Goal: Contribute content: Contribute content

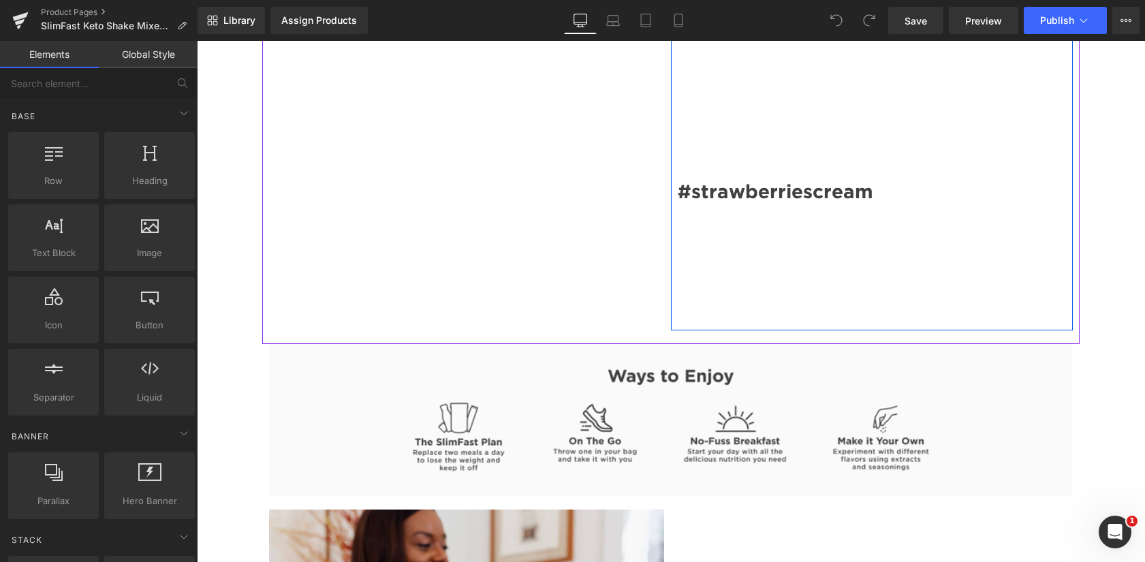
scroll to position [1921, 0]
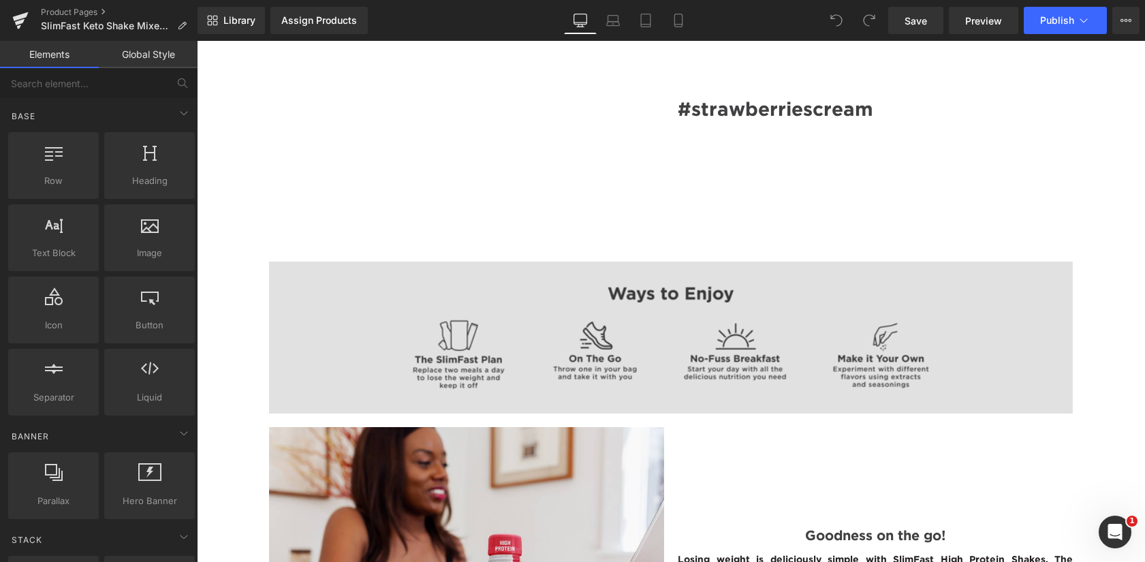
click at [646, 262] on div "Image" at bounding box center [671, 338] width 804 height 153
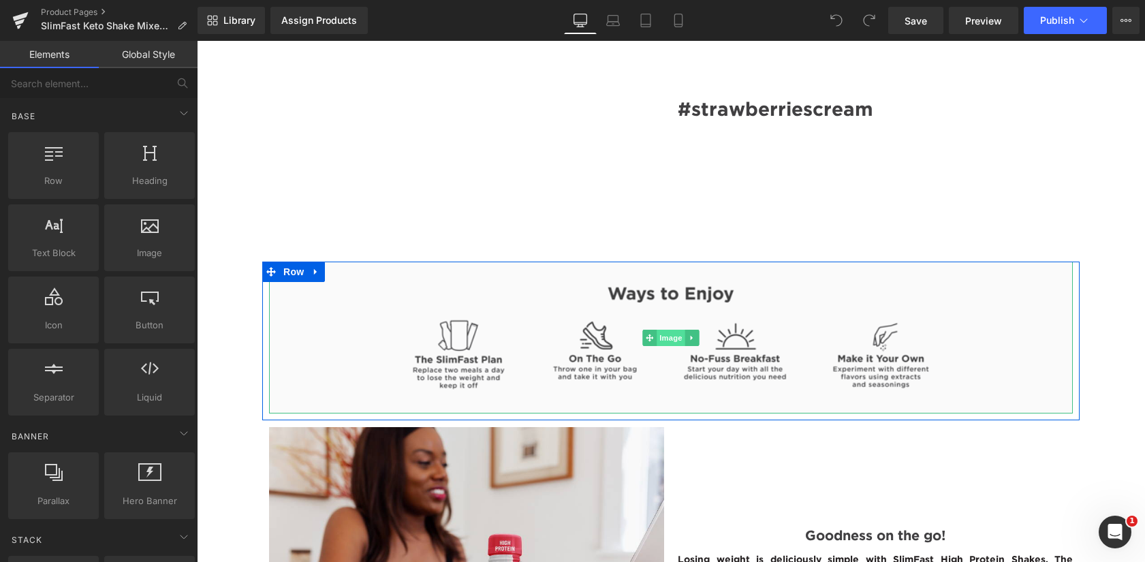
click at [663, 330] on span "Image" at bounding box center [671, 338] width 29 height 16
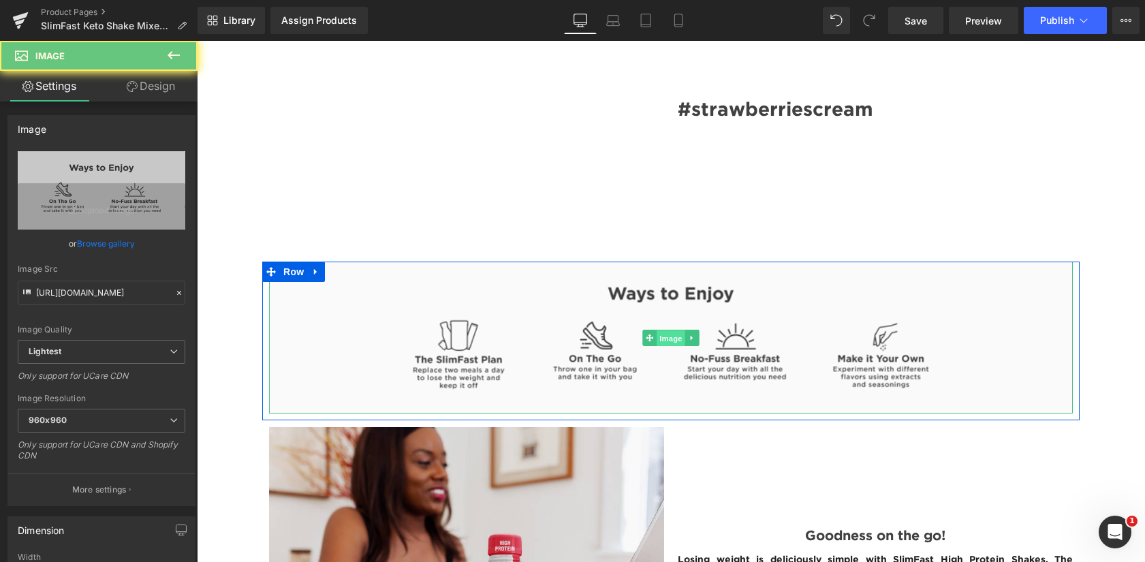
scroll to position [2043, 0]
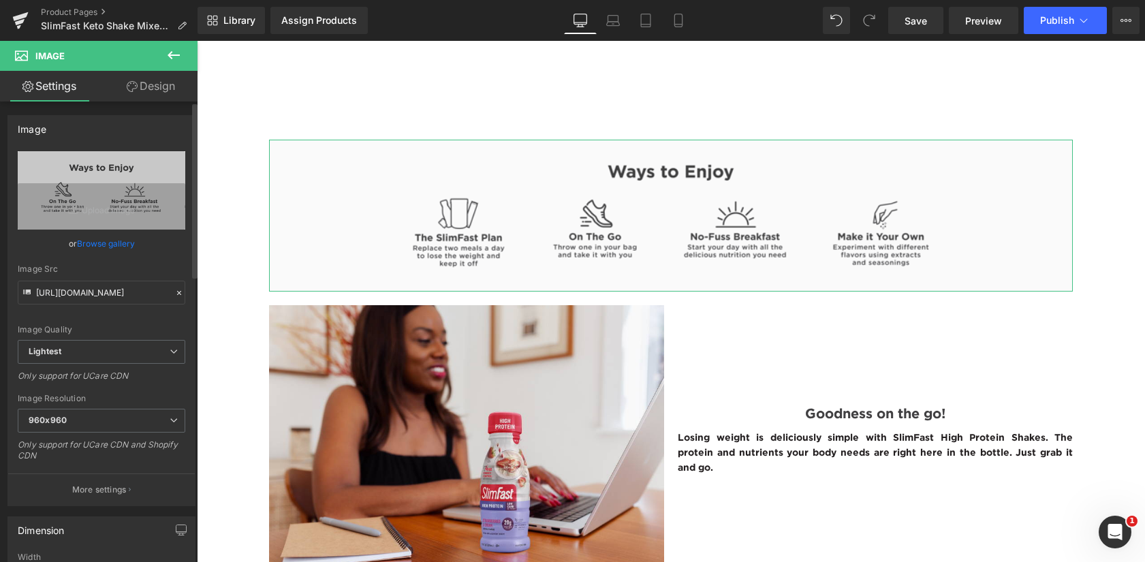
click at [108, 241] on link "Browse gallery" at bounding box center [106, 244] width 58 height 24
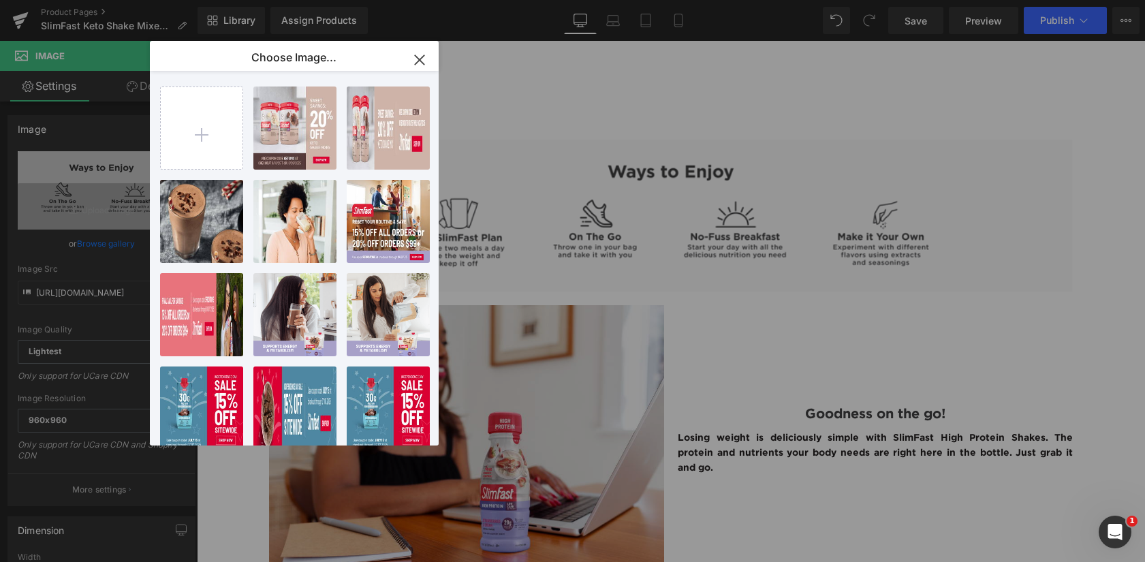
click at [281, 59] on p "Choose Image..." at bounding box center [293, 57] width 85 height 14
click at [422, 56] on icon "button" at bounding box center [420, 60] width 22 height 22
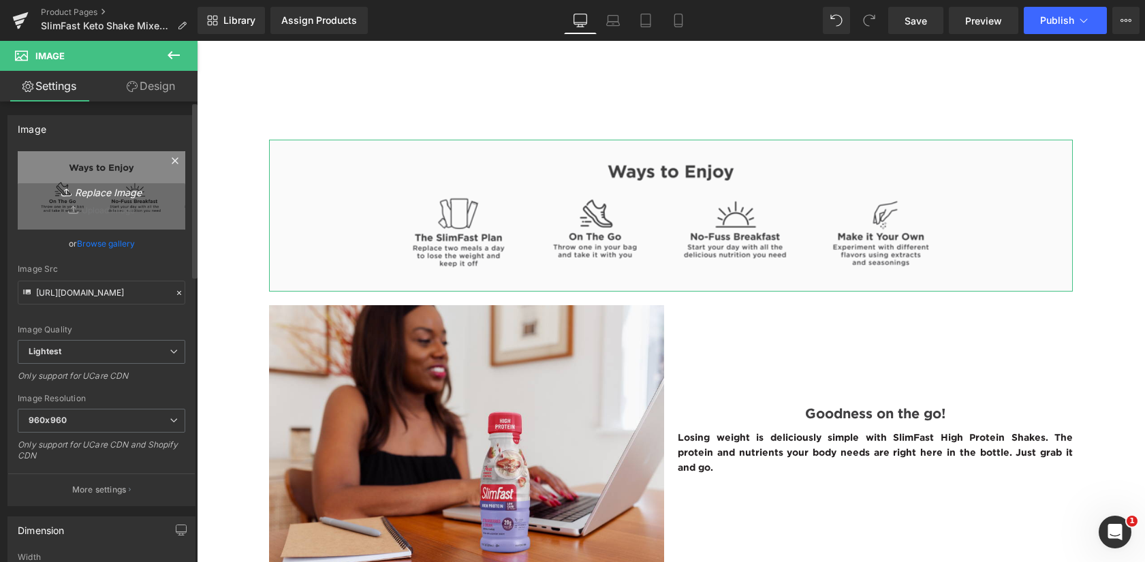
click at [99, 189] on icon "Replace Image" at bounding box center [101, 190] width 109 height 17
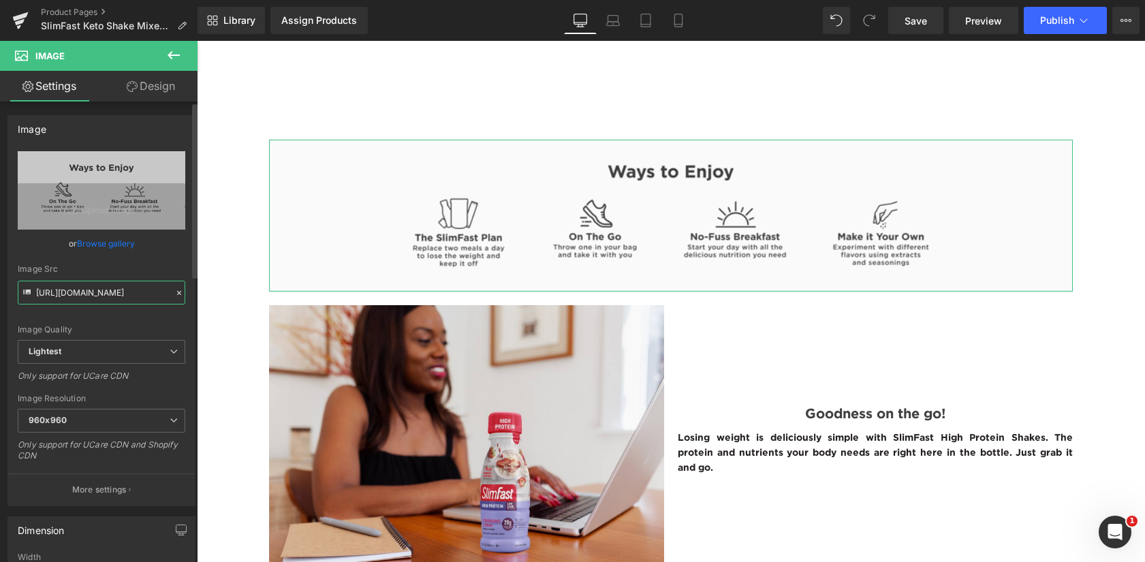
click at [106, 298] on input "[URL][DOMAIN_NAME]" at bounding box center [102, 293] width 168 height 24
paste input "WaysToEnjoy-KetoPowder"
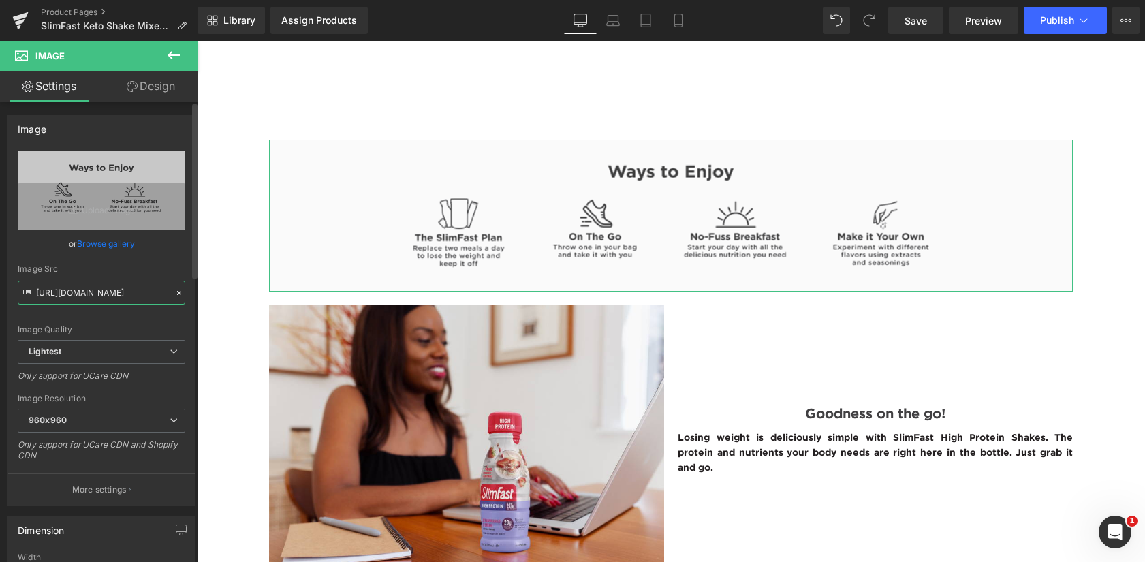
type input "WaysToEnjoy-KetoPowder"
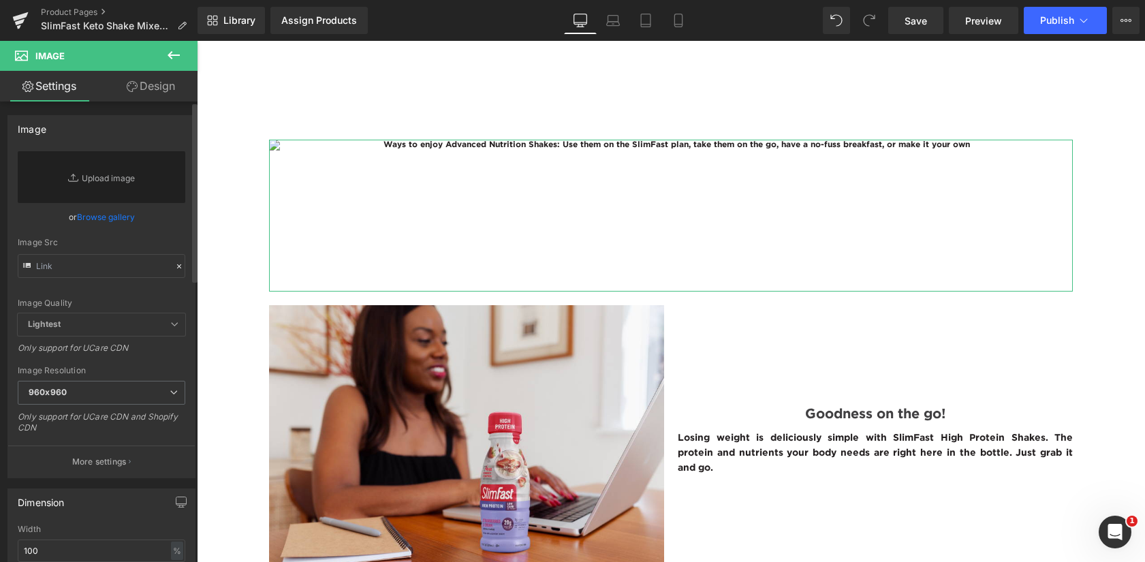
click at [91, 216] on link "Browse gallery" at bounding box center [106, 217] width 58 height 24
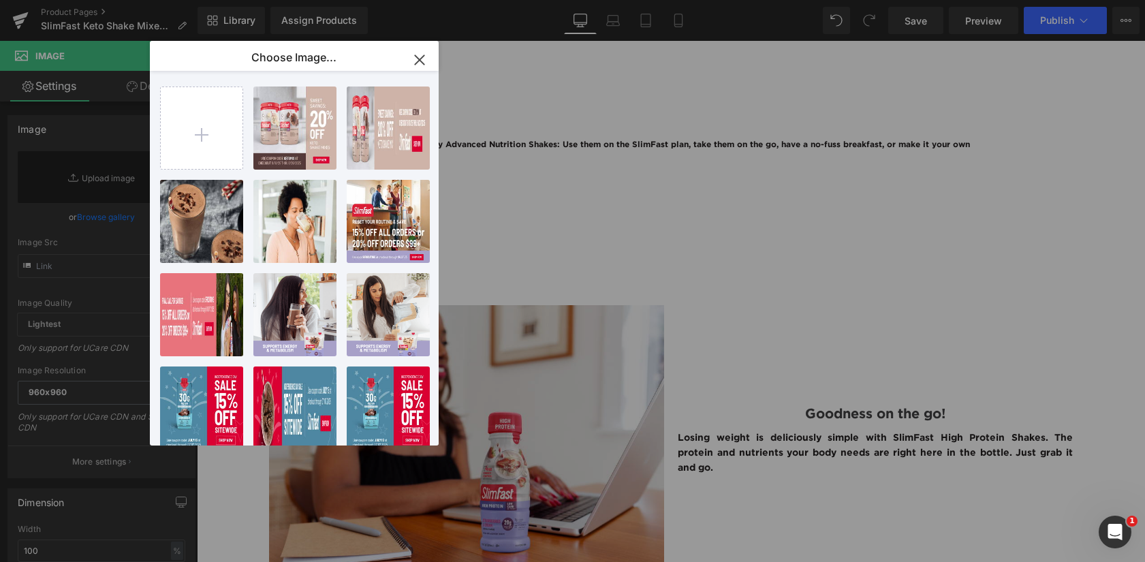
click at [418, 58] on icon "button" at bounding box center [419, 59] width 9 height 9
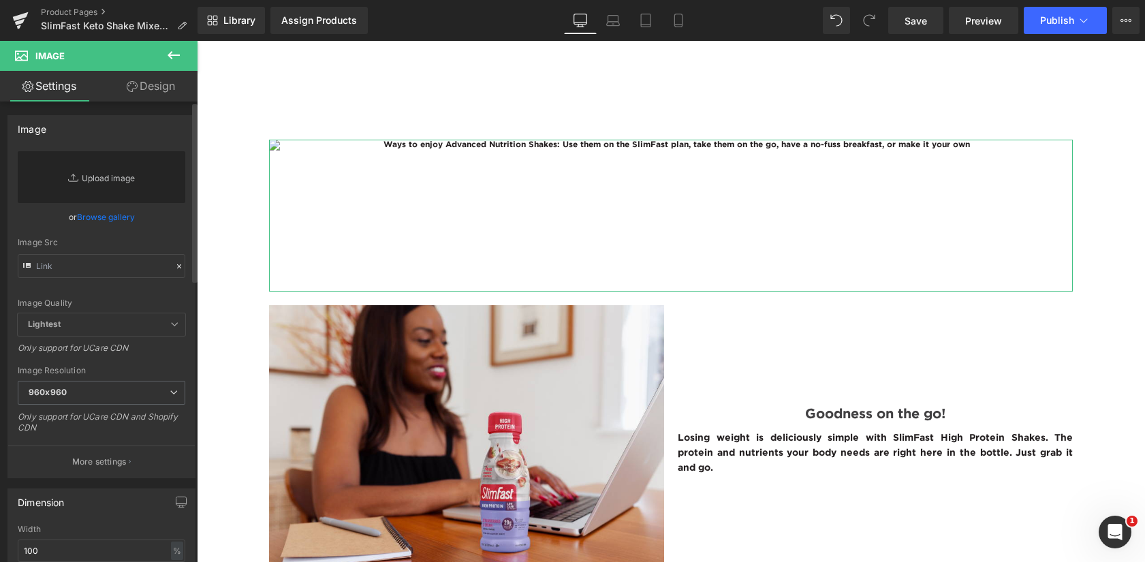
click at [107, 178] on link "Replace Image" at bounding box center [102, 177] width 168 height 52
type input "C:\fakepath\WaysToEnjoy-KetoPowder-01%20_1_[1].jpg"
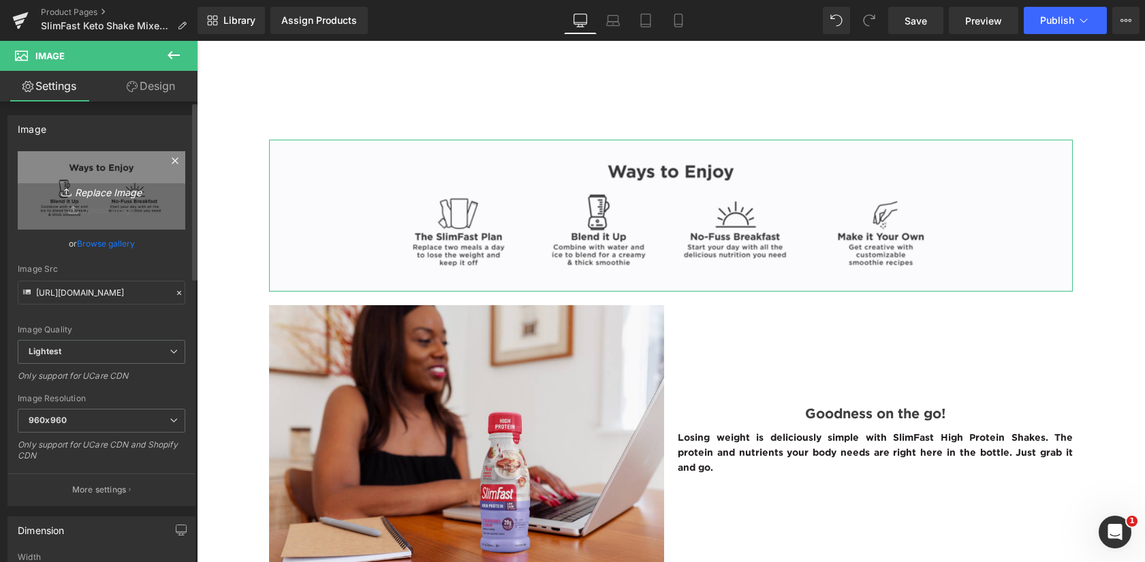
type input "[URL][DOMAIN_NAME]"
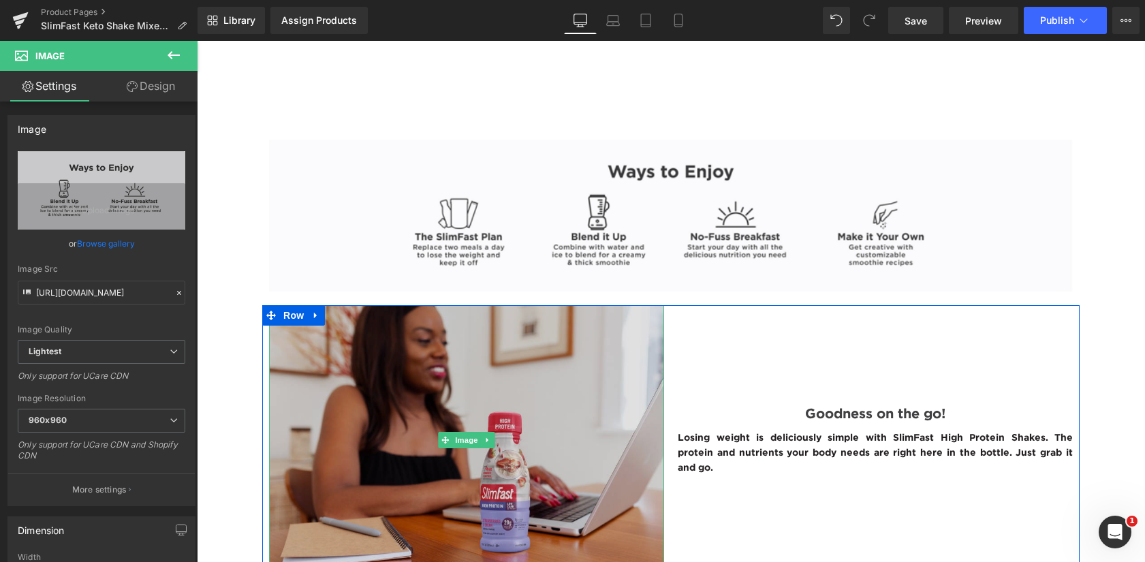
drag, startPoint x: 460, startPoint y: 440, endPoint x: 270, endPoint y: 333, distance: 218.6
click at [460, 440] on span "Image" at bounding box center [466, 440] width 29 height 16
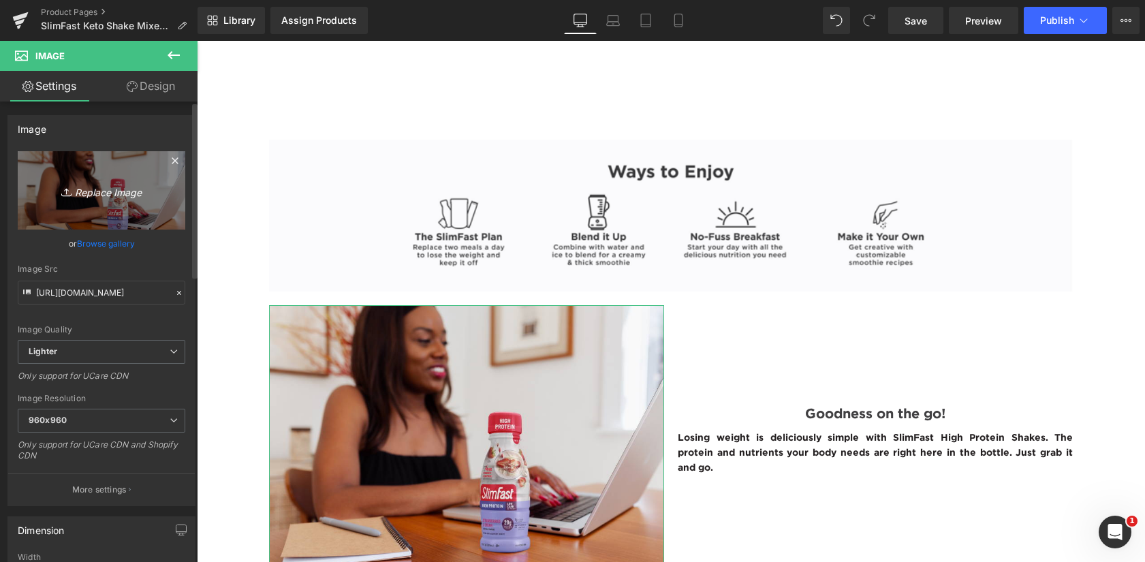
click at [99, 189] on icon "Replace Image" at bounding box center [101, 190] width 109 height 17
type input "C:\fakepath\Keto-Shake-Mix-Fudge-Brownie-Batter[1].jpg"
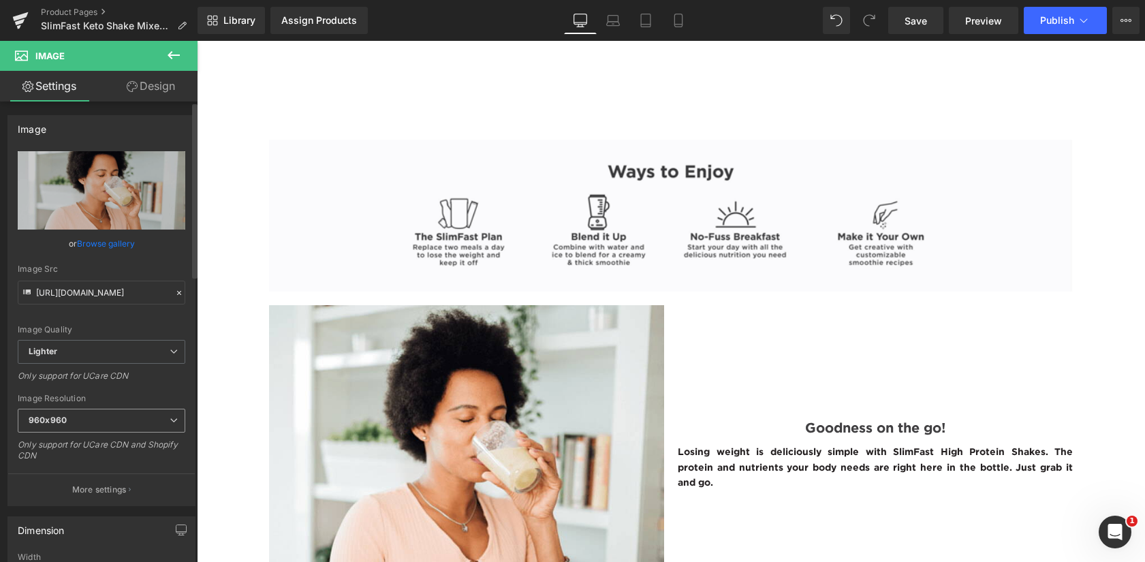
type input "[URL][DOMAIN_NAME]"
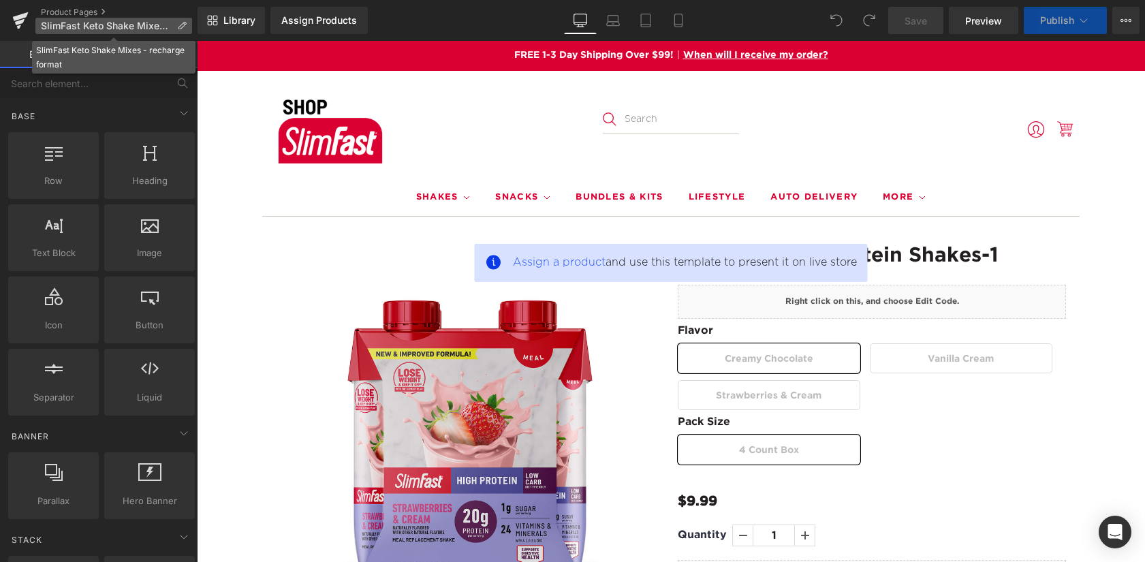
click at [175, 23] on p "SlimFast Keto Shake Mixes - recharge format" at bounding box center [113, 26] width 157 height 16
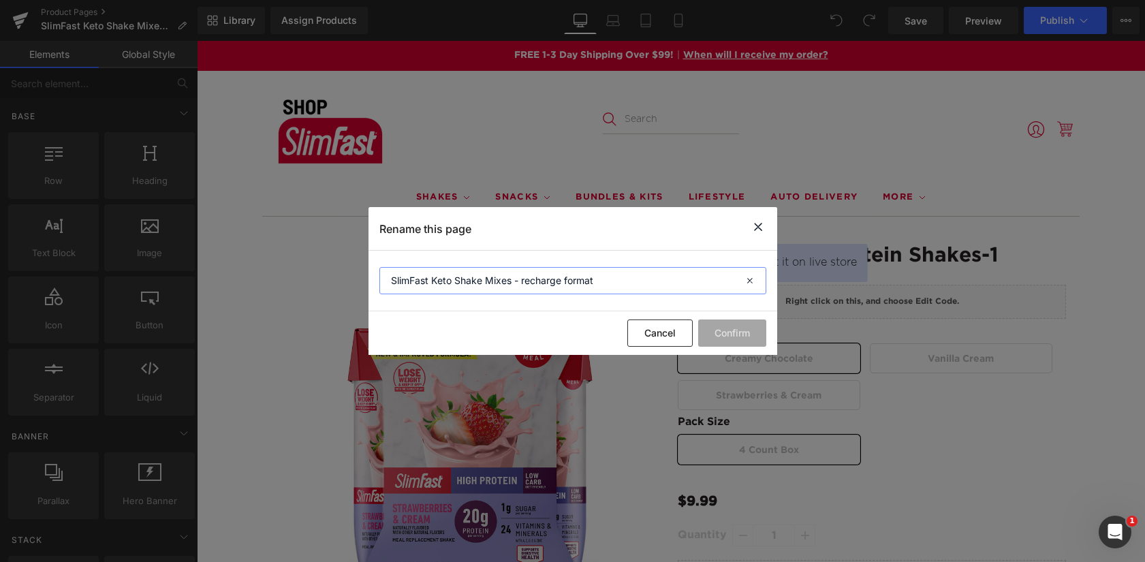
drag, startPoint x: 602, startPoint y: 280, endPoint x: 362, endPoint y: 279, distance: 239.8
click at [362, 279] on div "Rename this page SlimFast Keto Shake Mixes - recharge format Cancel Confirm" at bounding box center [572, 281] width 1145 height 562
click at [655, 329] on button "Cancel" at bounding box center [659, 332] width 65 height 27
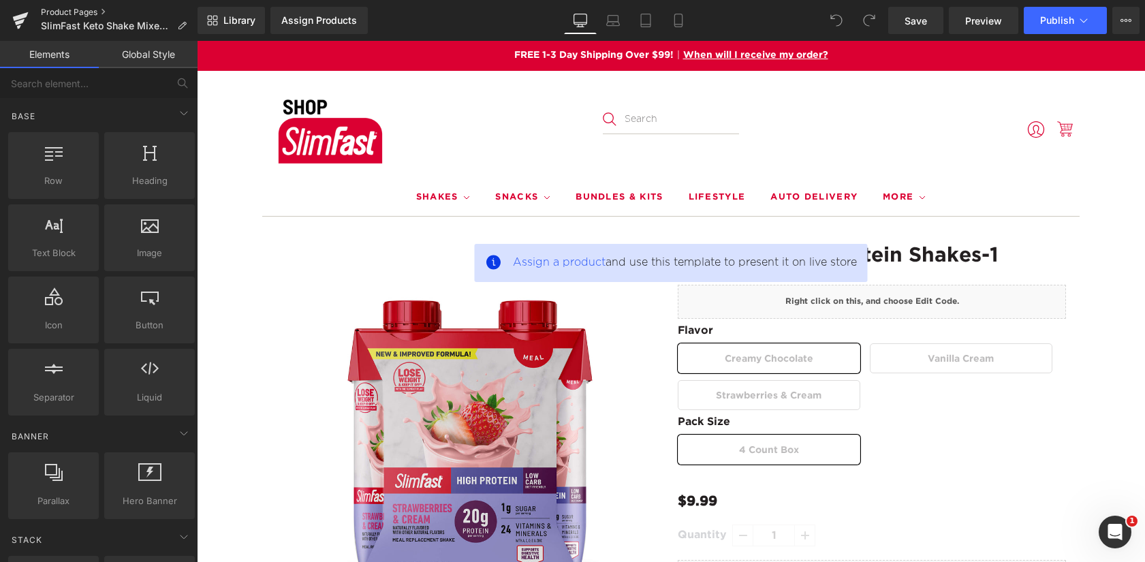
click at [64, 9] on link "Product Pages" at bounding box center [119, 12] width 157 height 11
